Goal: Find specific page/section: Find specific page/section

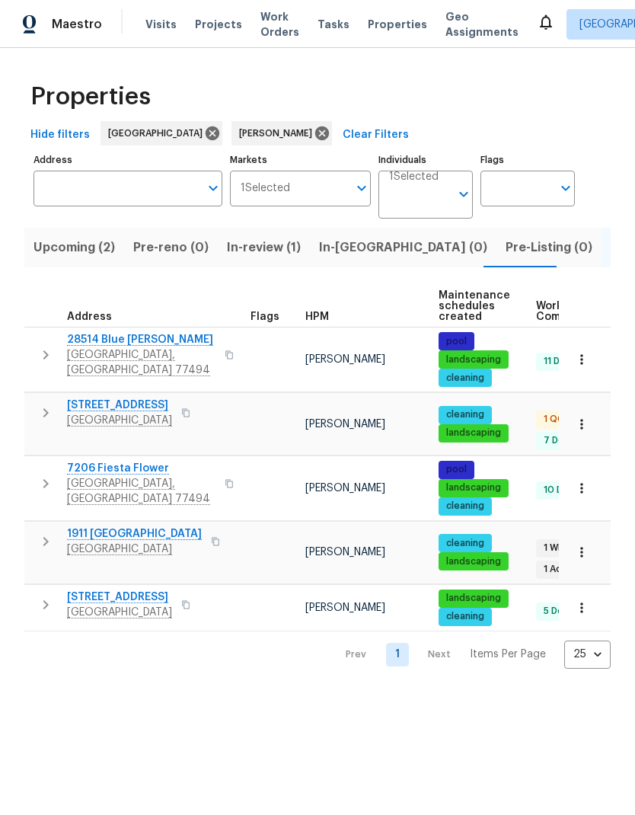
click at [143, 527] on span "1911 [GEOGRAPHIC_DATA]" at bounding box center [134, 534] width 135 height 15
click at [118, 461] on span "7206 Fiesta Flower" at bounding box center [141, 468] width 149 height 15
click at [590, 591] on button "button" at bounding box center [582, 608] width 34 height 34
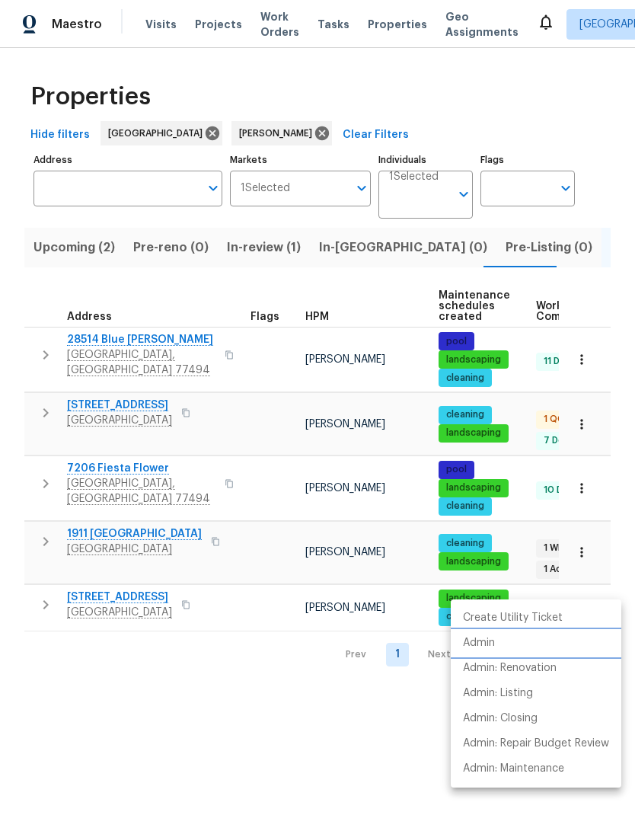
click at [485, 642] on p "Admin" at bounding box center [479, 643] width 32 height 16
click at [289, 712] on div at bounding box center [317, 407] width 635 height 815
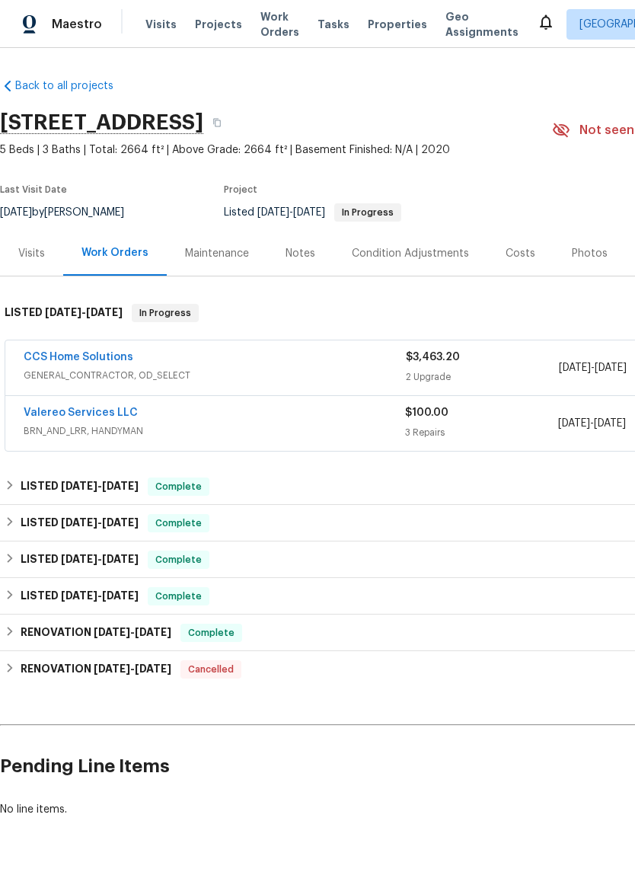
click at [89, 360] on link "CCS Home Solutions" at bounding box center [79, 357] width 110 height 11
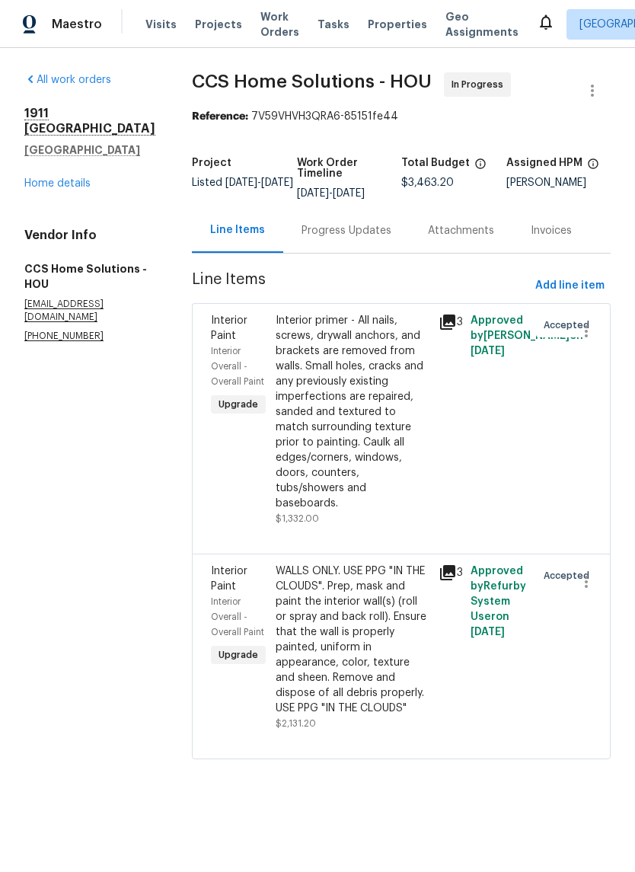
click at [71, 162] on div "1911 Winston Store Loop Richmond, TX 77469 Home details" at bounding box center [89, 148] width 131 height 85
click at [57, 178] on link "Home details" at bounding box center [57, 183] width 66 height 11
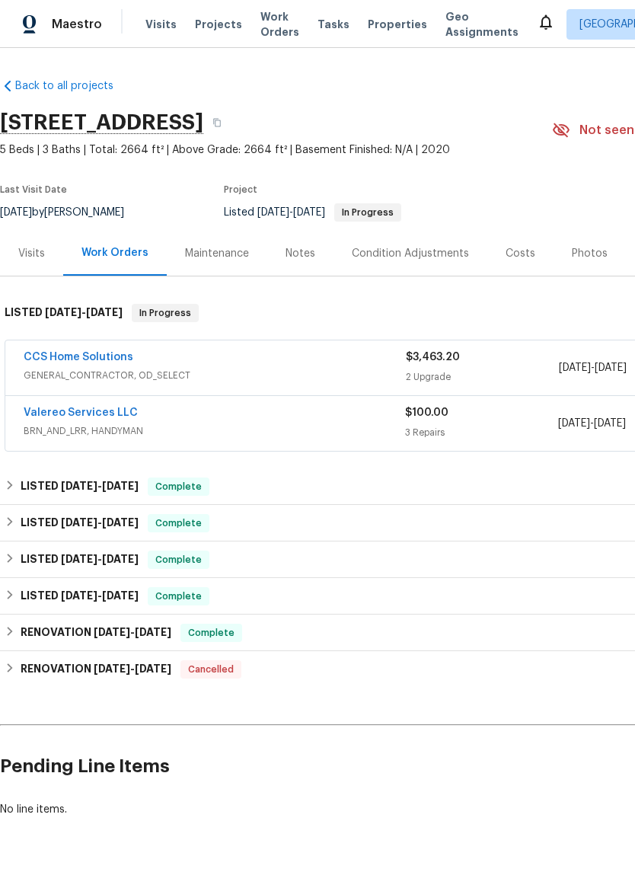
click at [69, 415] on link "Valereo Services LLC" at bounding box center [81, 413] width 114 height 11
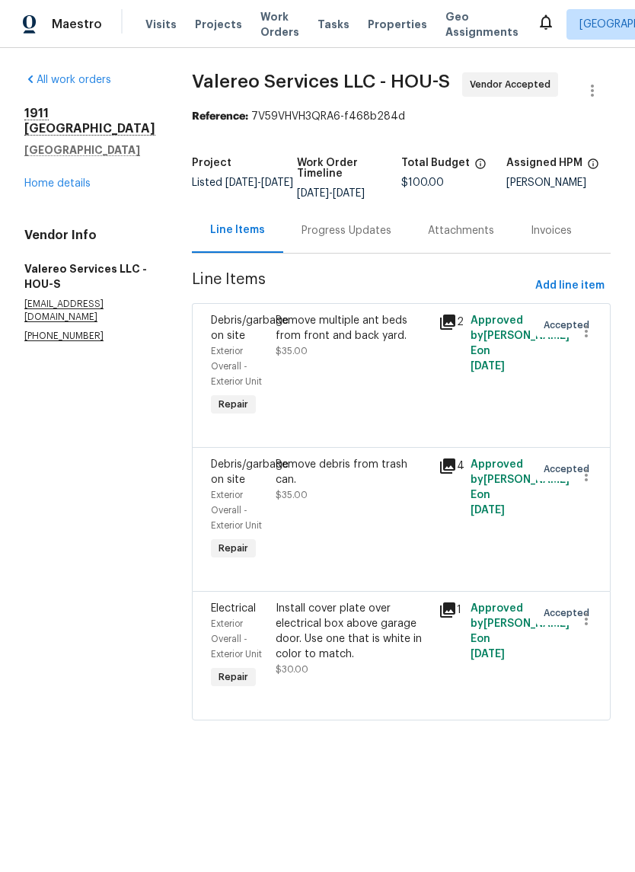
click at [325, 228] on div "Progress Updates" at bounding box center [347, 230] width 90 height 15
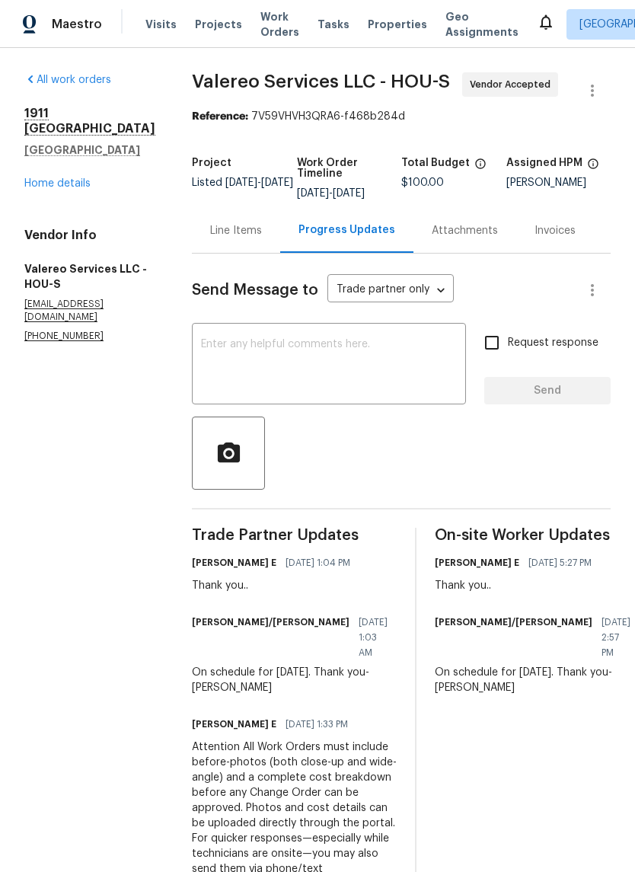
click at [216, 229] on div "Line Items" at bounding box center [236, 230] width 52 height 15
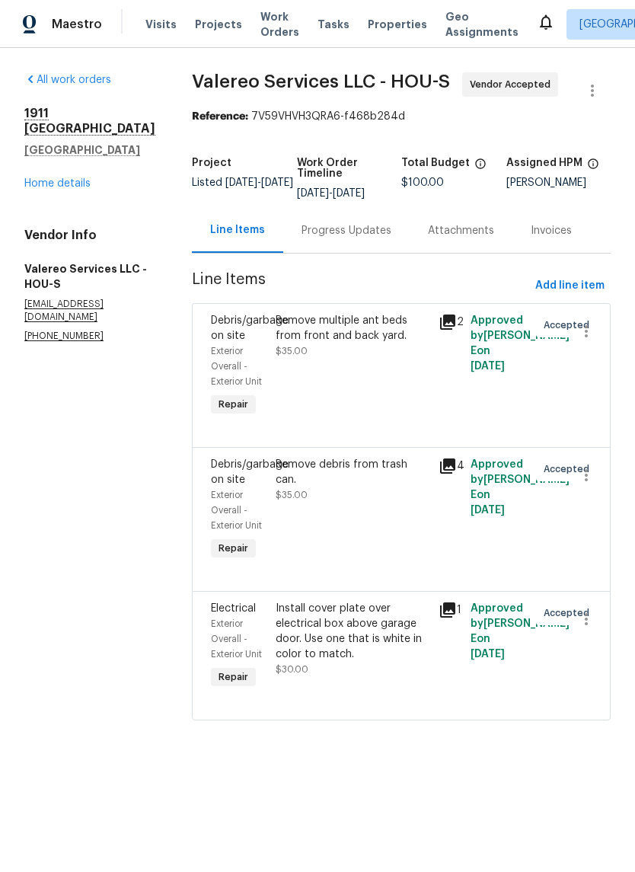
click at [343, 322] on div "Remove multiple ant beds from front and back yard." at bounding box center [352, 328] width 153 height 30
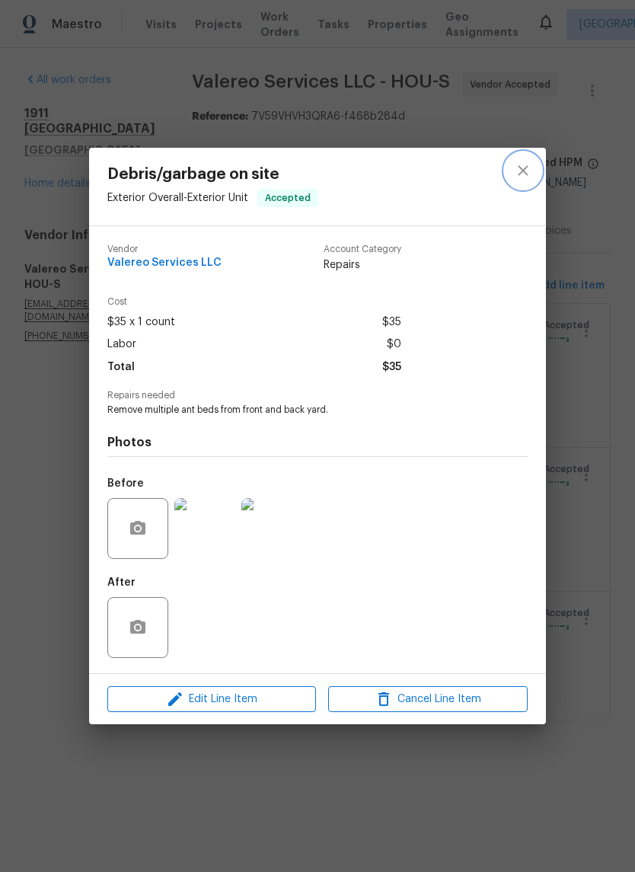
click at [518, 173] on icon "close" at bounding box center [523, 171] width 18 height 18
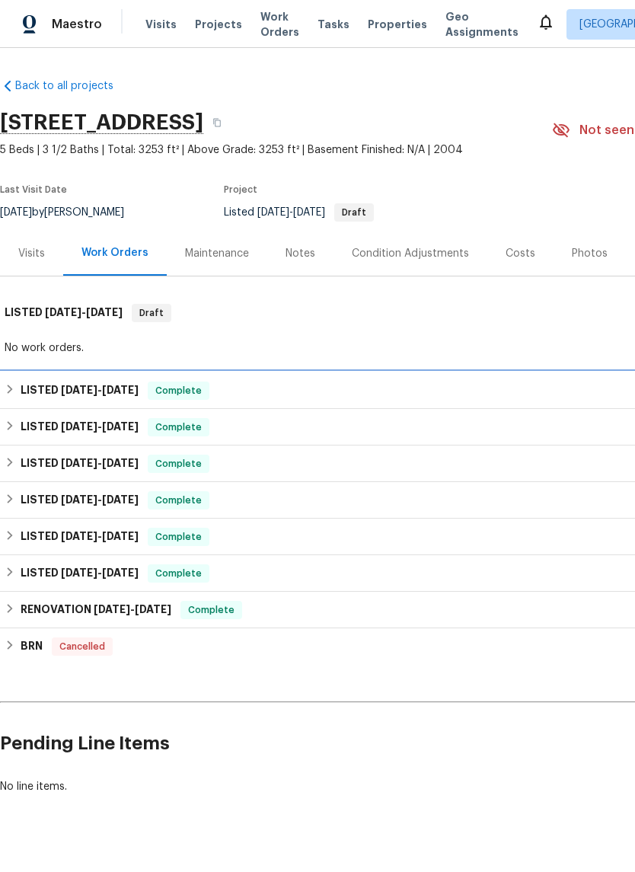
click at [181, 387] on span "Complete" at bounding box center [178, 390] width 59 height 15
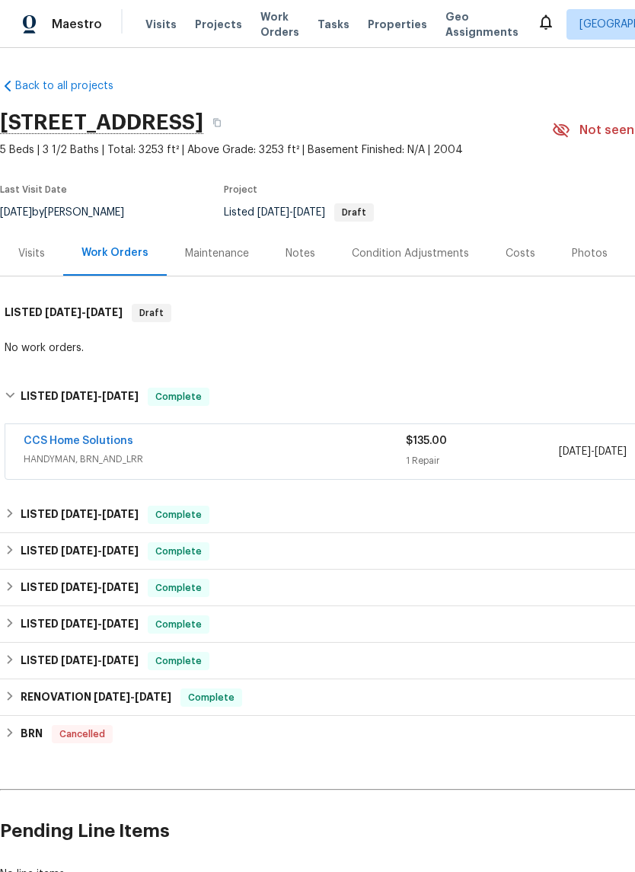
click at [91, 440] on link "CCS Home Solutions" at bounding box center [79, 441] width 110 height 11
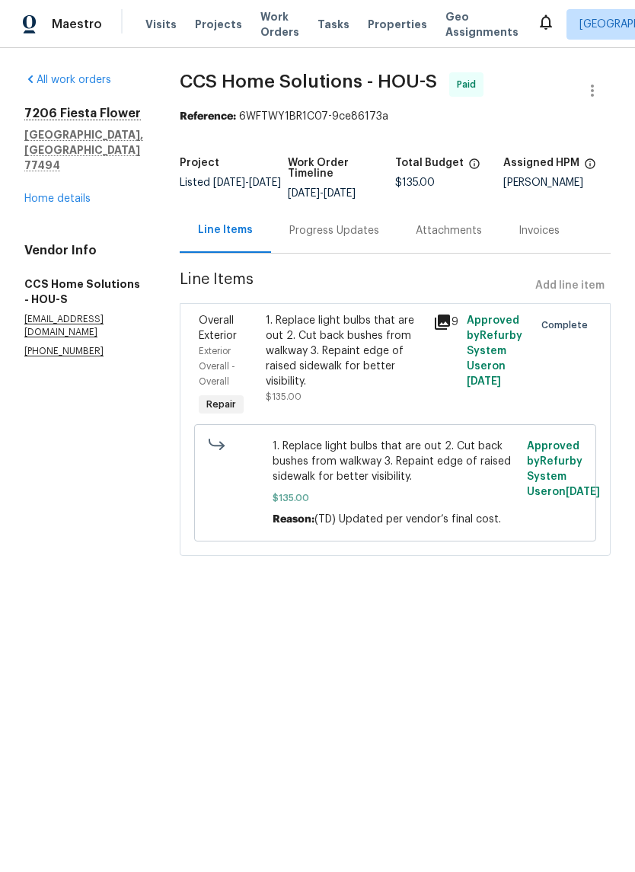
click at [39, 194] on link "Home details" at bounding box center [57, 199] width 66 height 11
